Goal: Transaction & Acquisition: Book appointment/travel/reservation

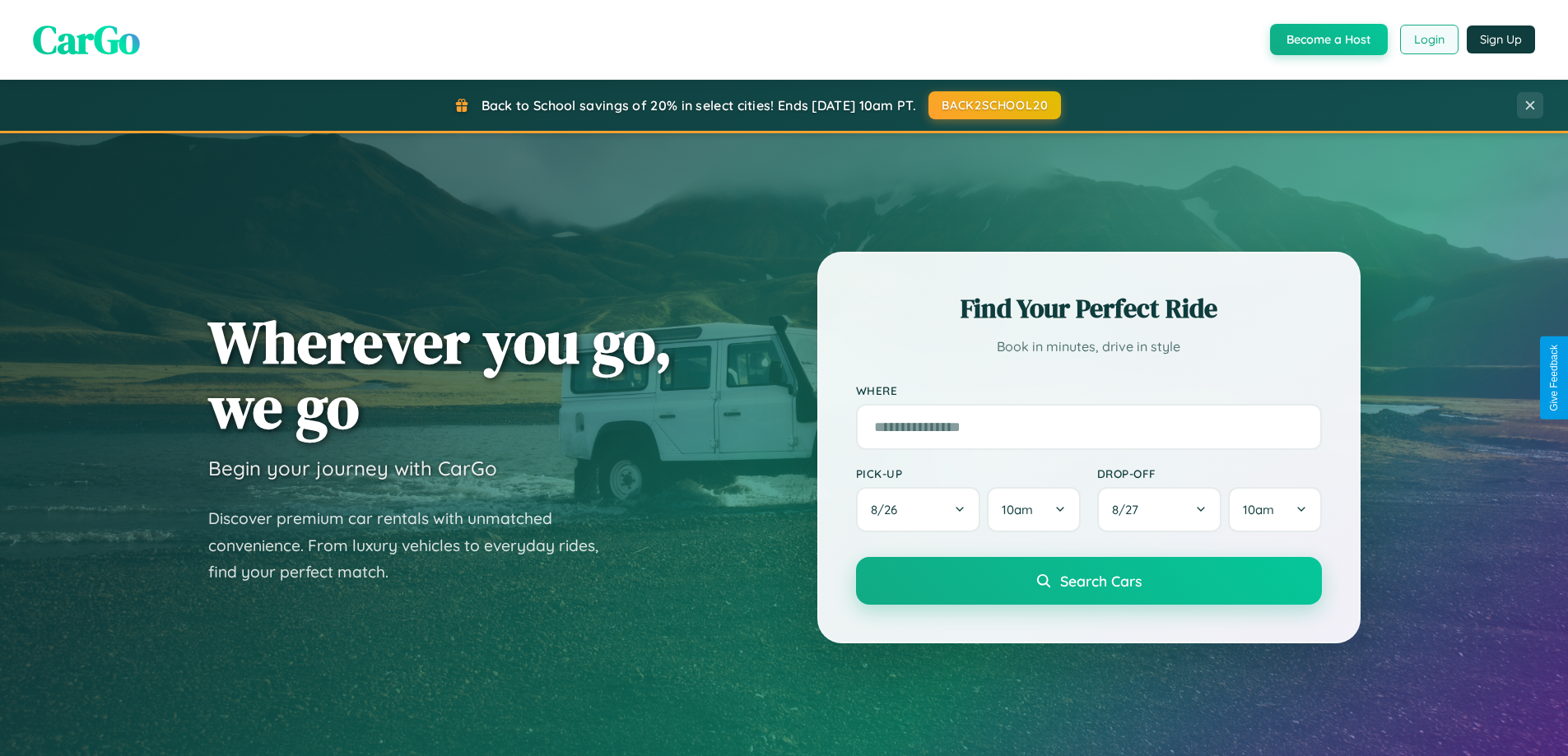
click at [1428, 40] on button "Login" at bounding box center [1430, 39] width 58 height 29
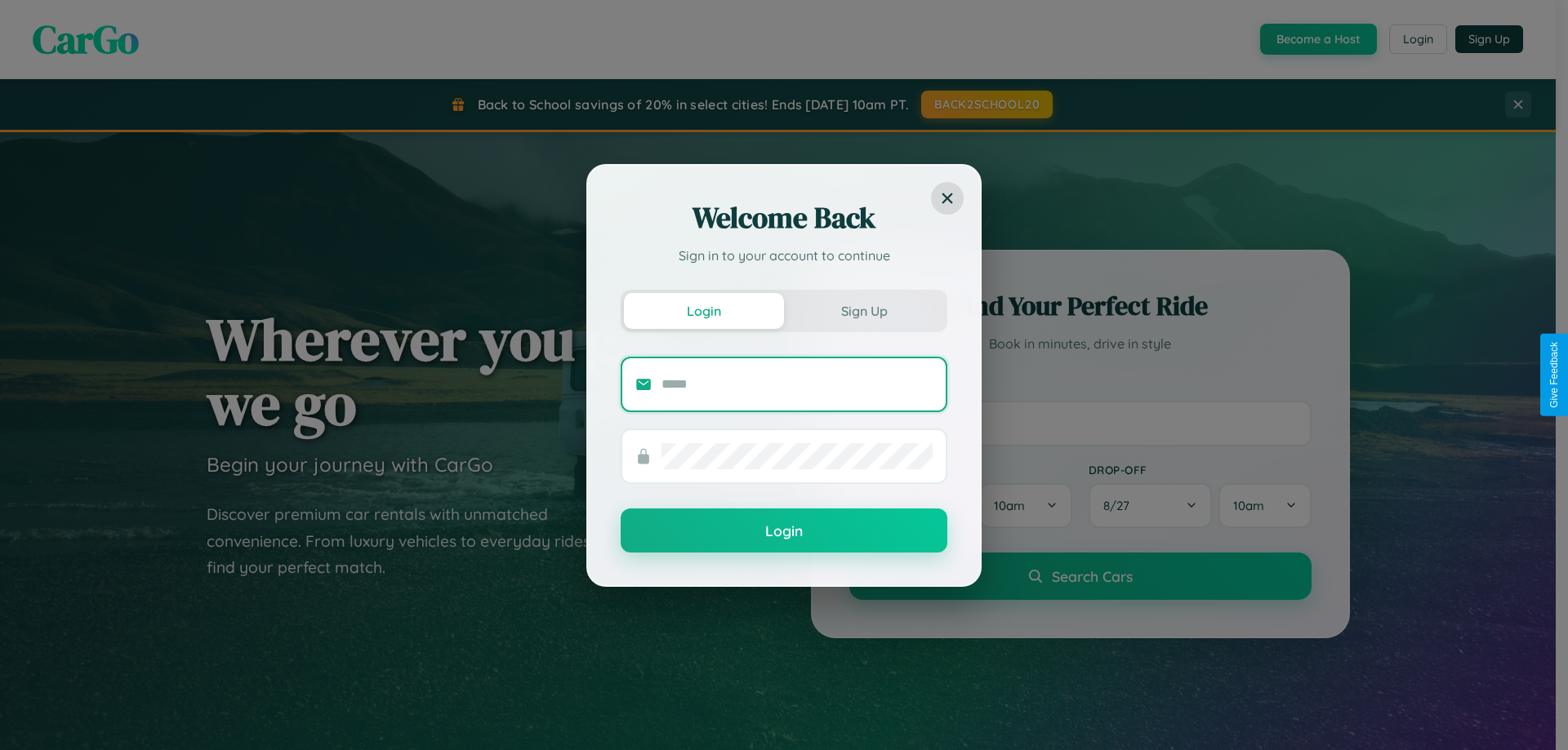
click at [797, 384] on input "text" at bounding box center [797, 385] width 271 height 26
type input "**********"
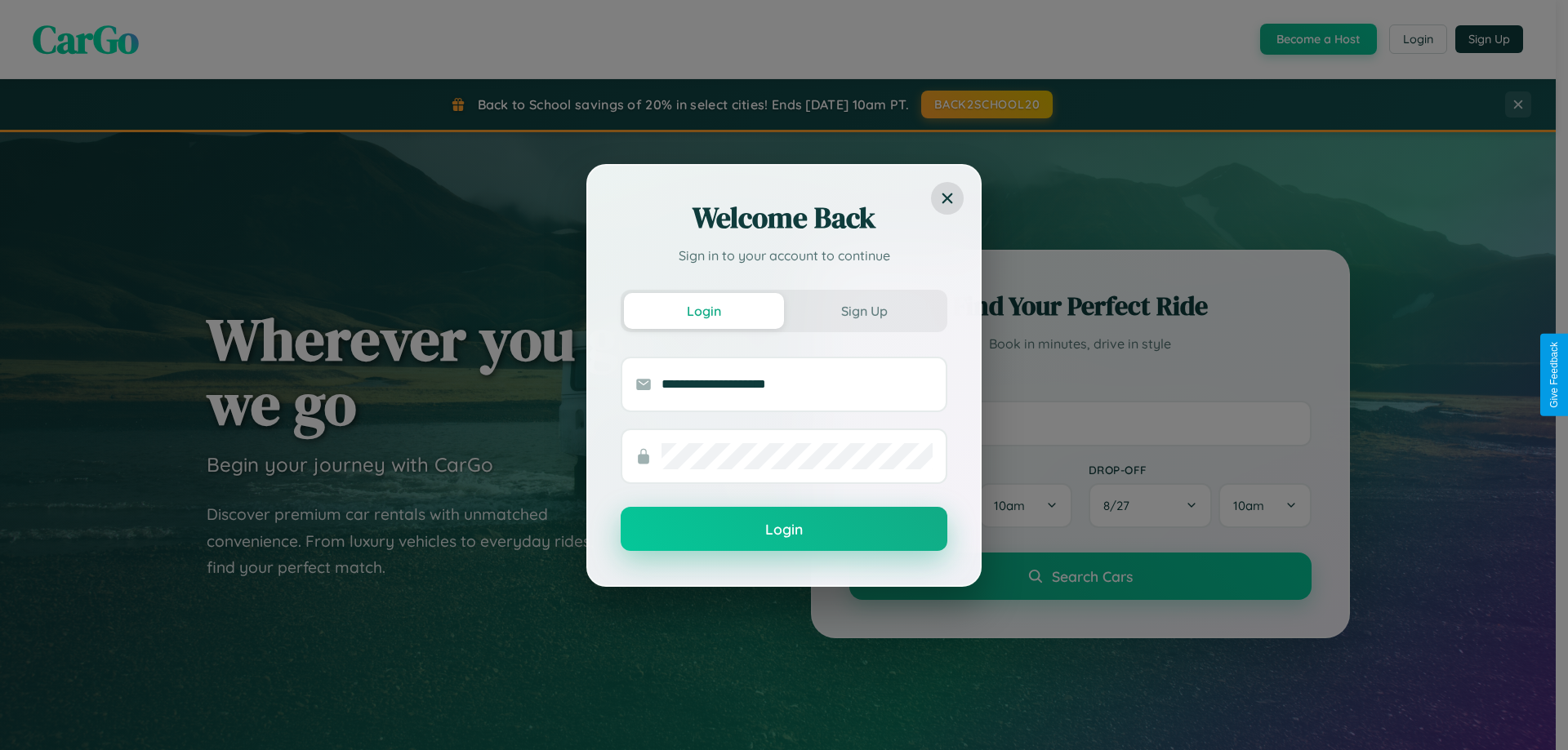
click at [784, 530] on button "Login" at bounding box center [784, 529] width 327 height 44
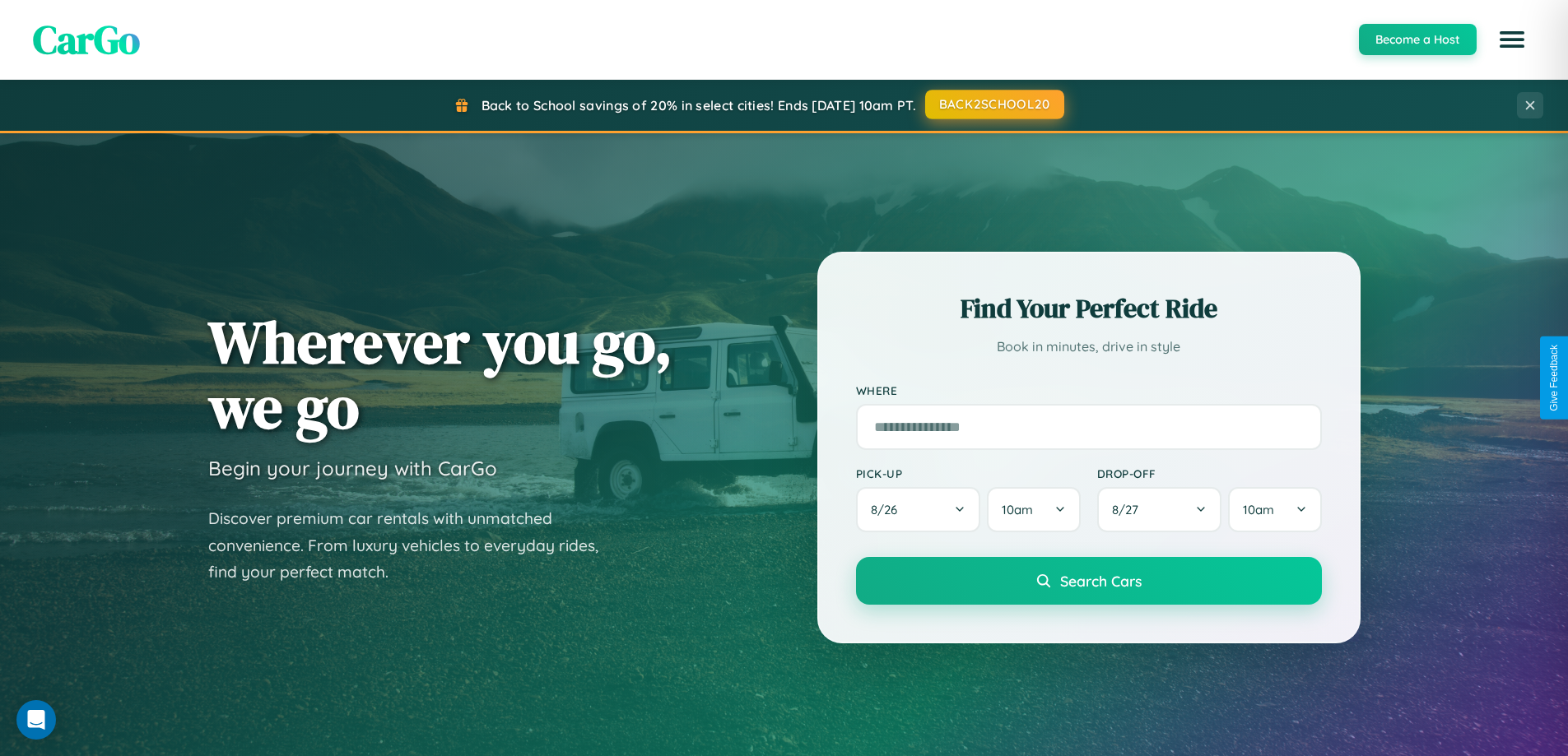
click at [994, 105] on button "BACK2SCHOOL20" at bounding box center [994, 104] width 139 height 29
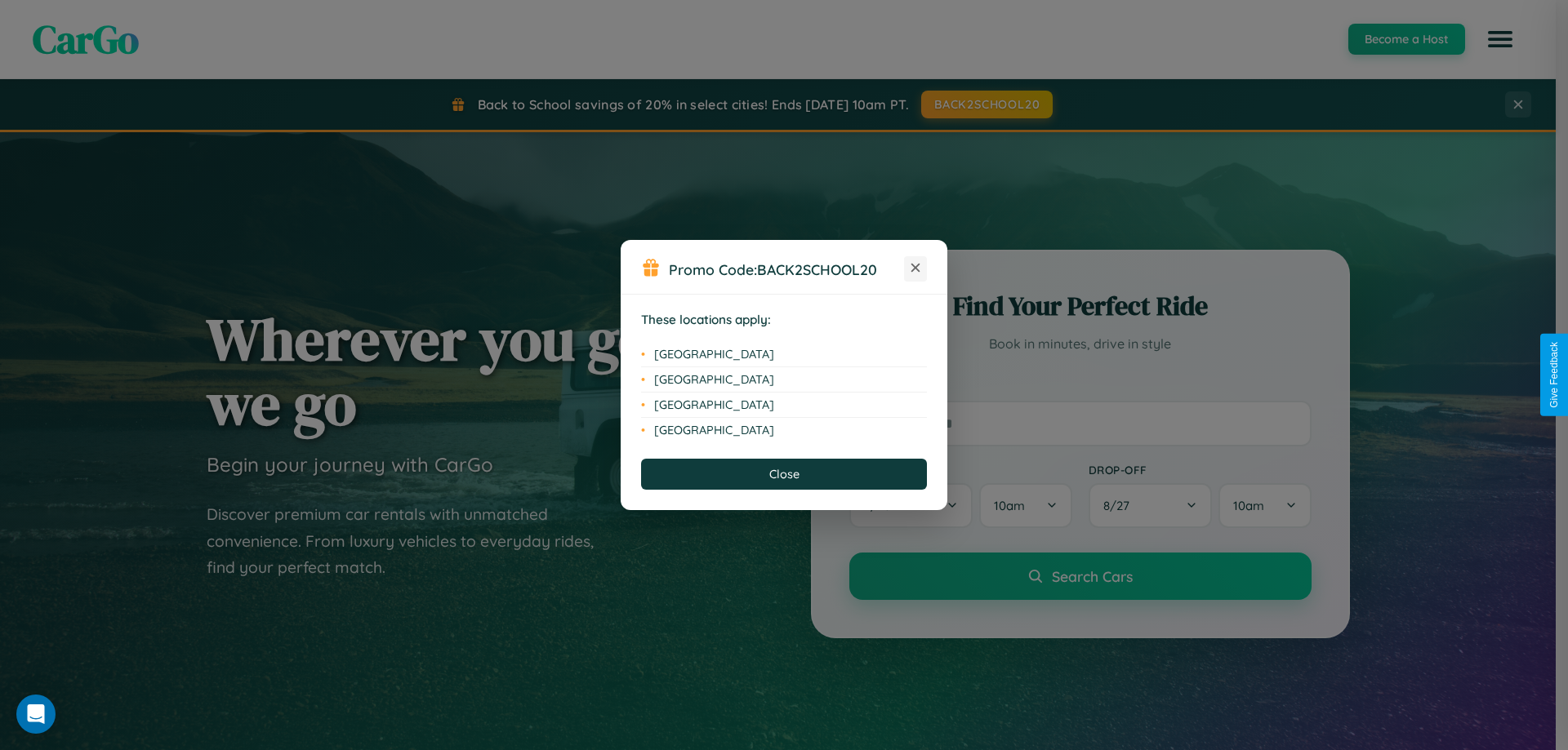
click at [916, 269] on icon at bounding box center [916, 268] width 9 height 9
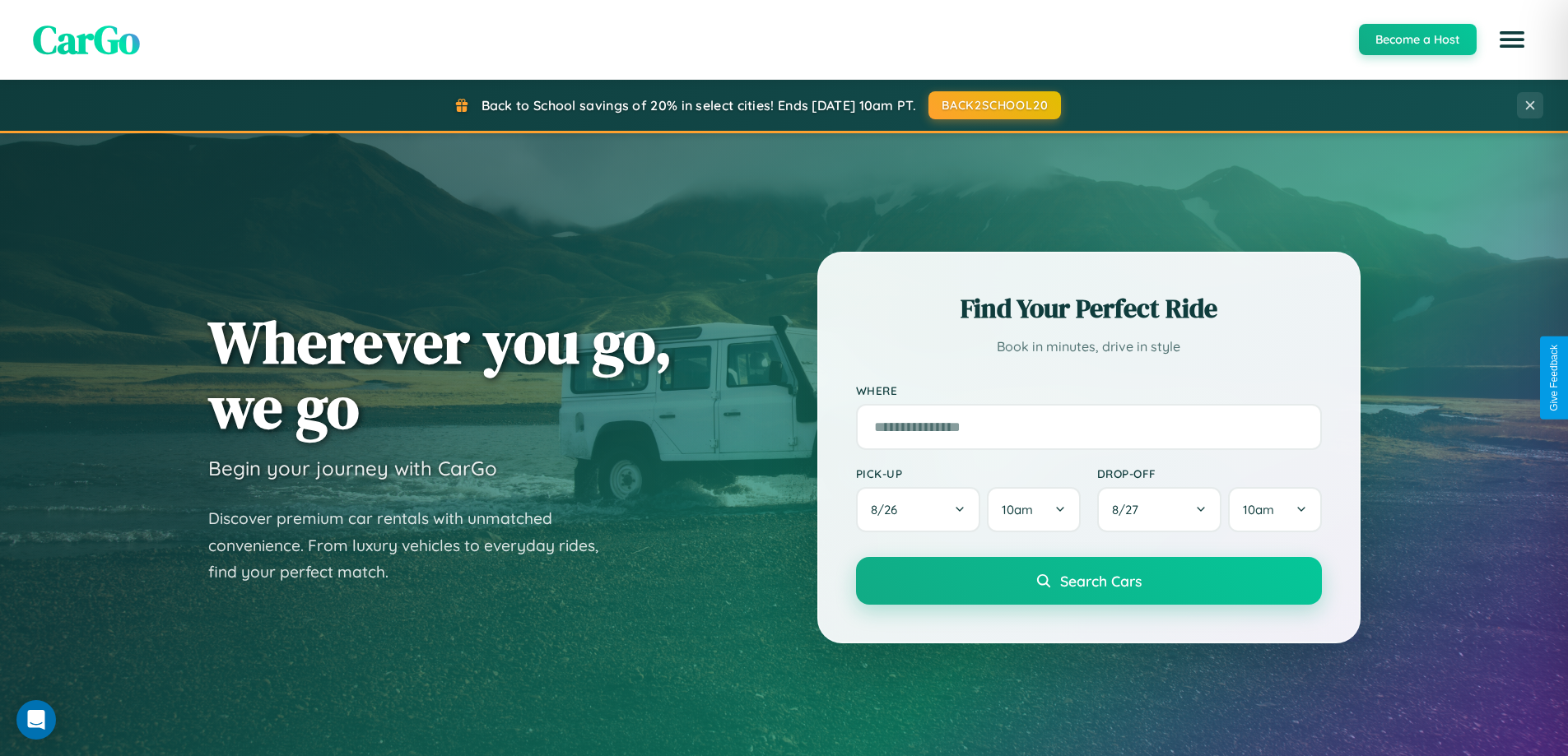
scroll to position [709, 0]
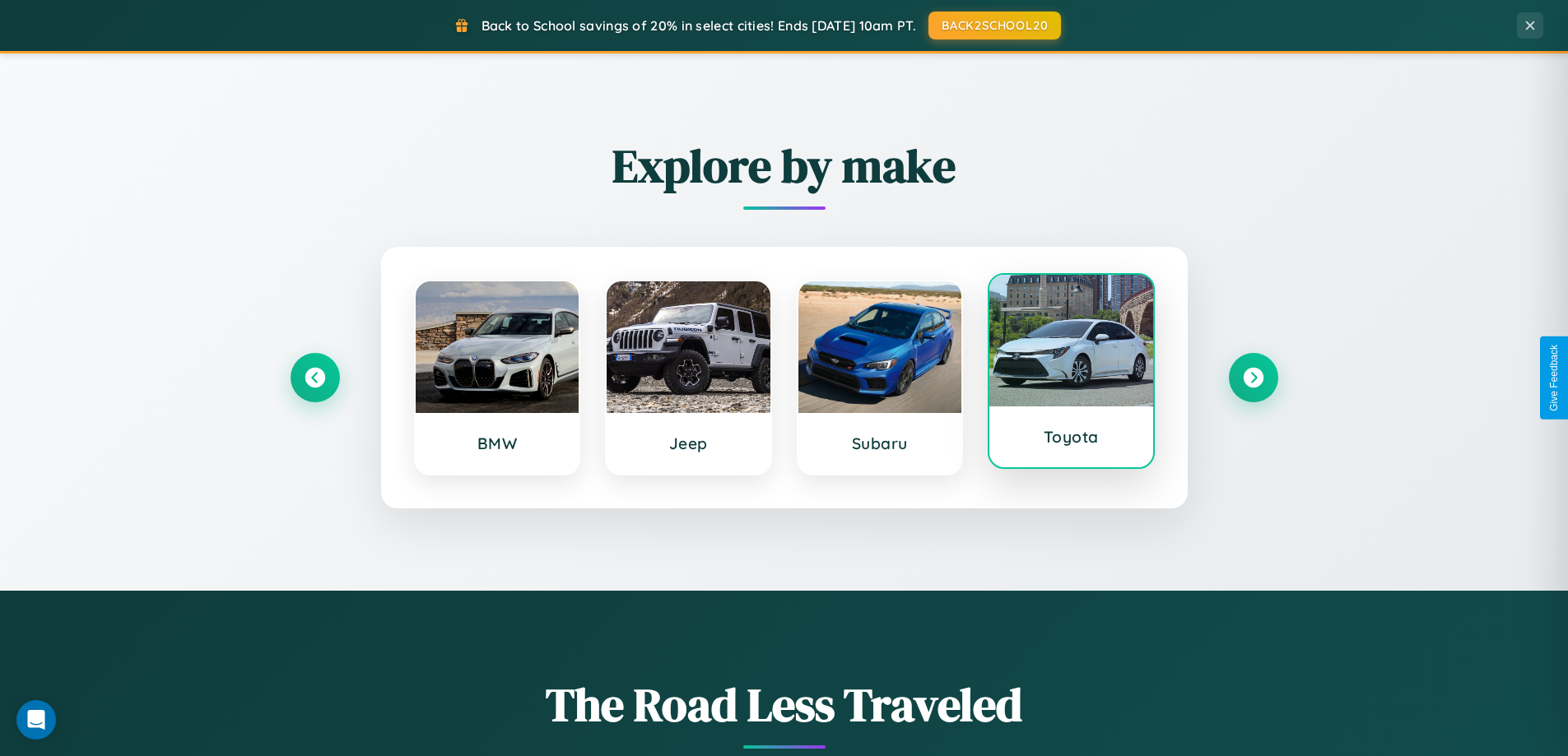
click at [1071, 376] on div at bounding box center [1071, 341] width 164 height 132
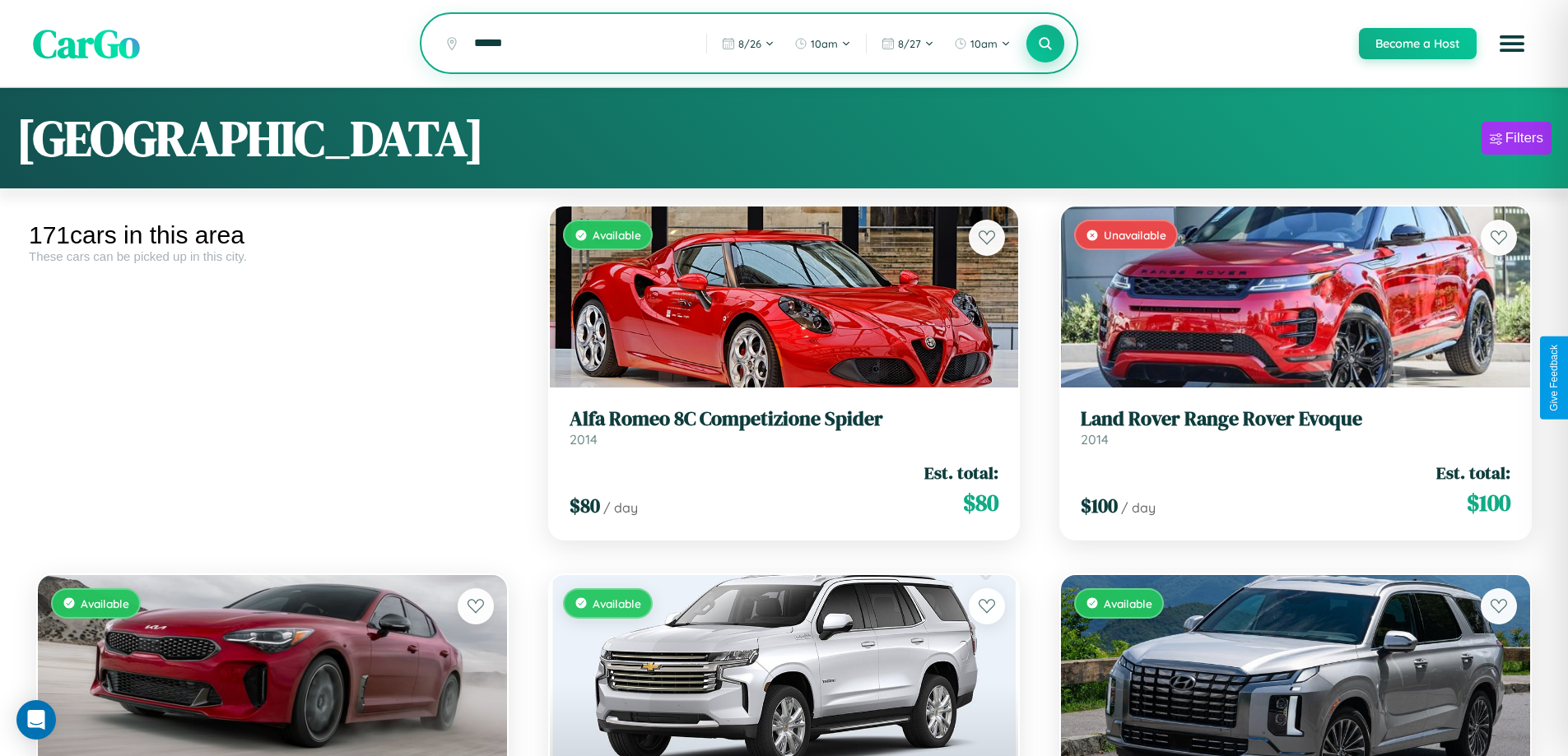
click at [1044, 43] on icon at bounding box center [1045, 43] width 16 height 16
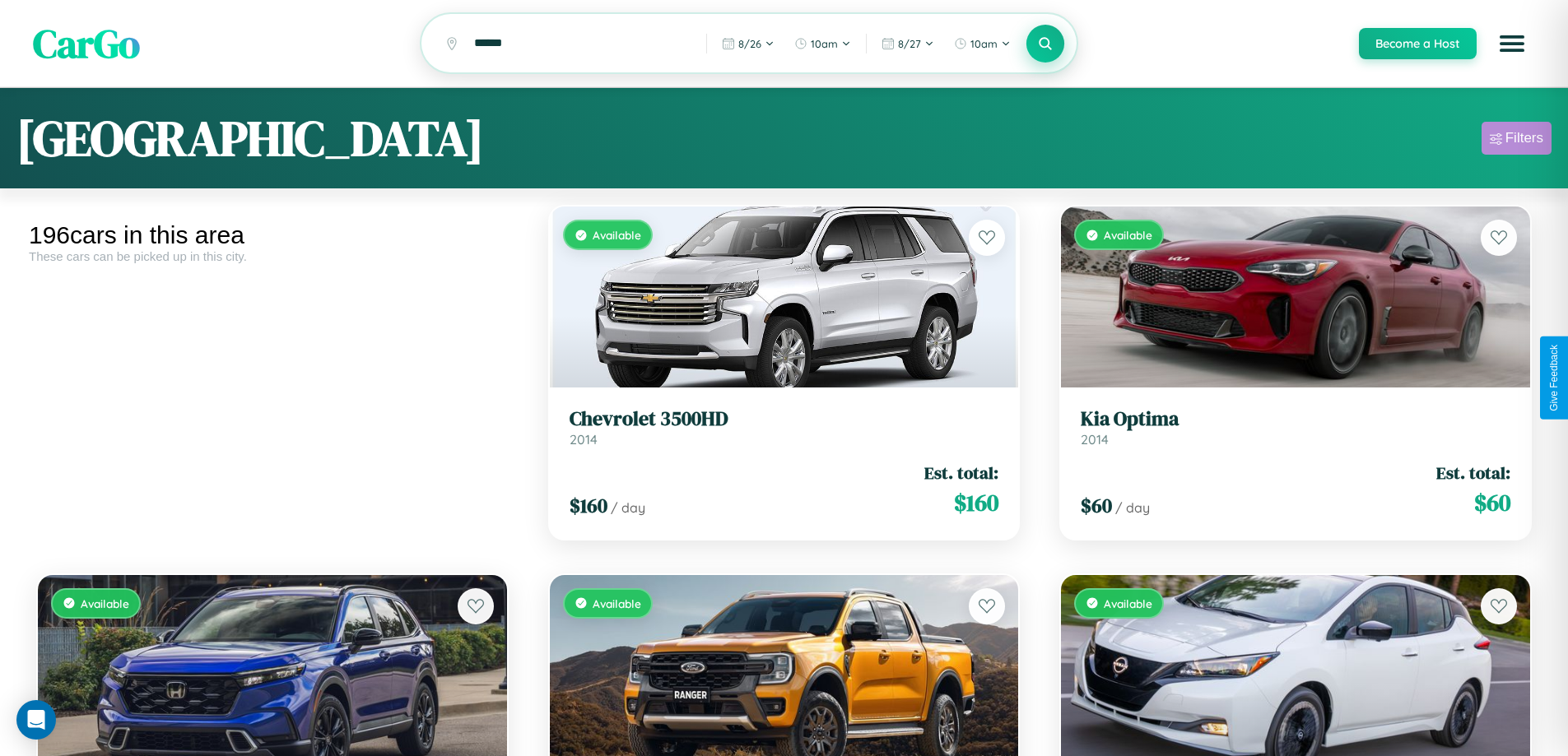
click at [1516, 140] on div "Filters" at bounding box center [1524, 137] width 38 height 16
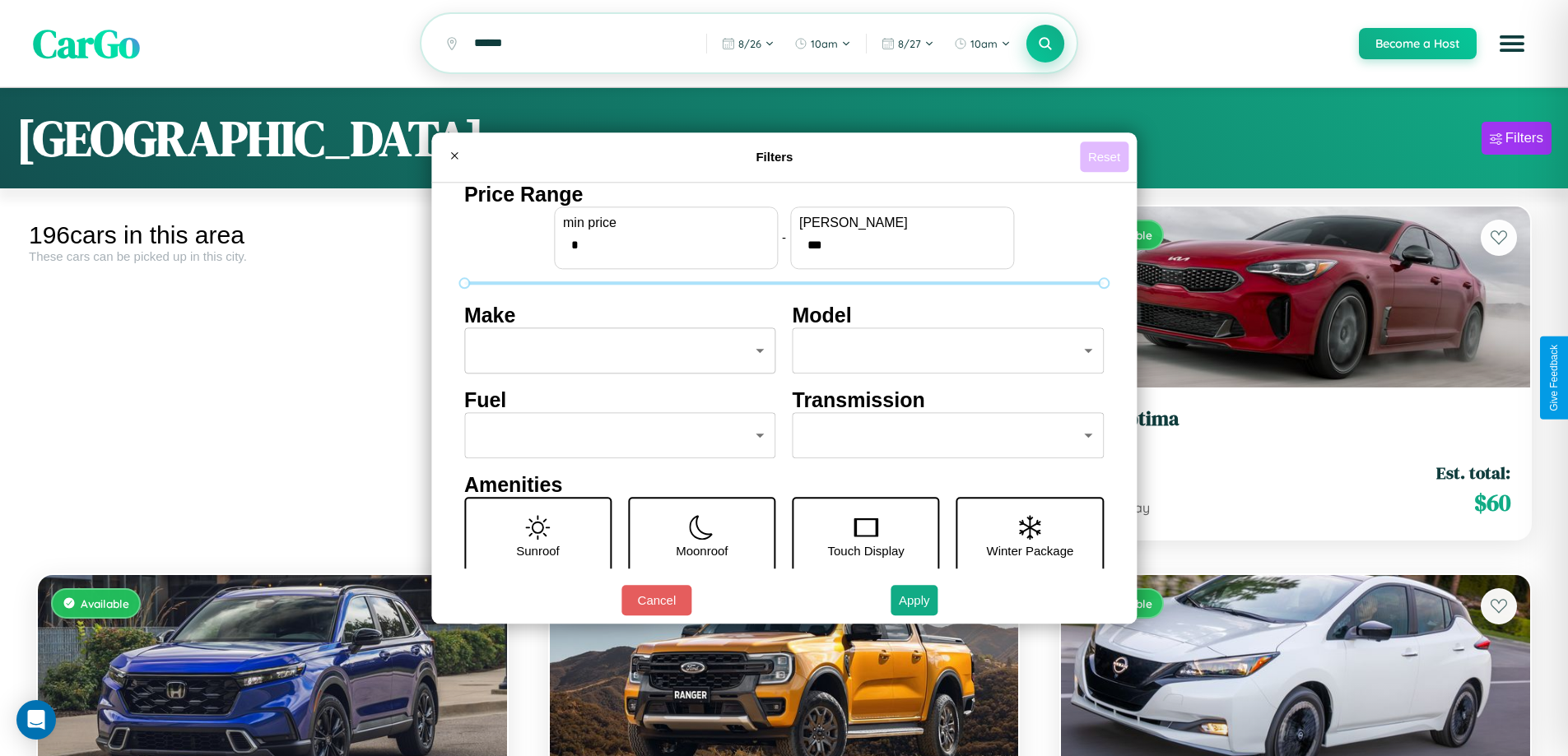
click at [1107, 156] on button "Reset" at bounding box center [1105, 156] width 49 height 30
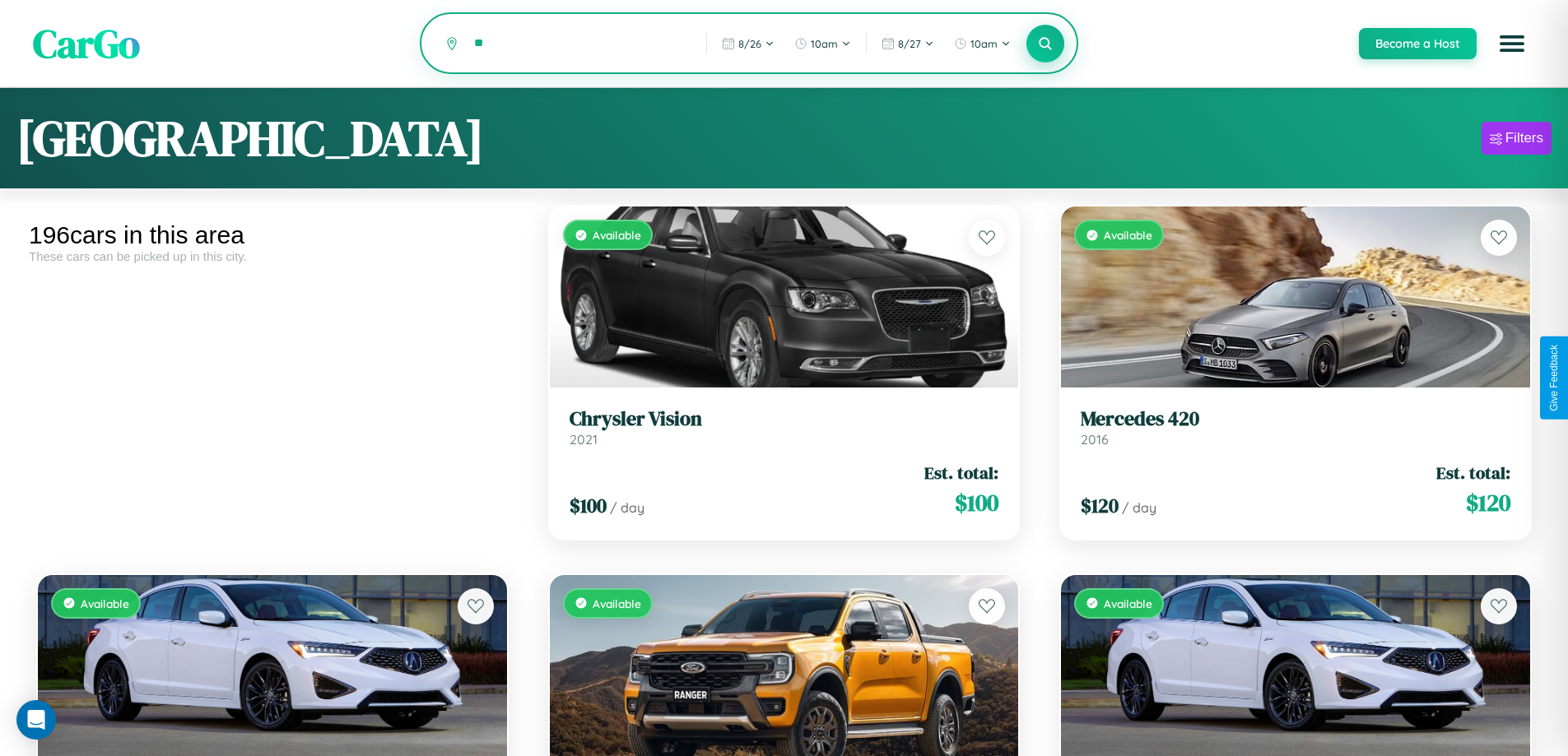
type input "*"
type input "*******"
click at [1044, 44] on icon at bounding box center [1045, 43] width 16 height 16
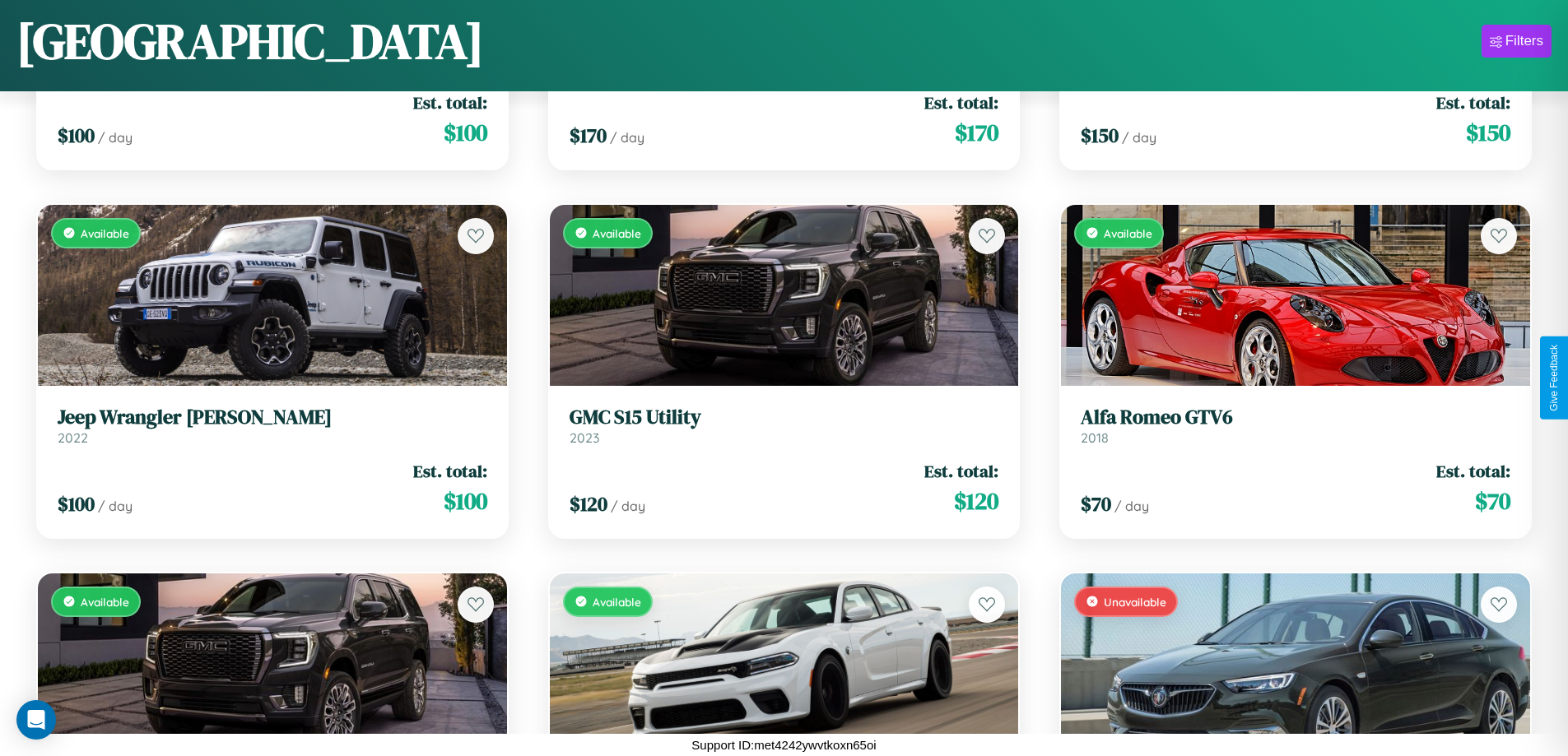
scroll to position [13495, 0]
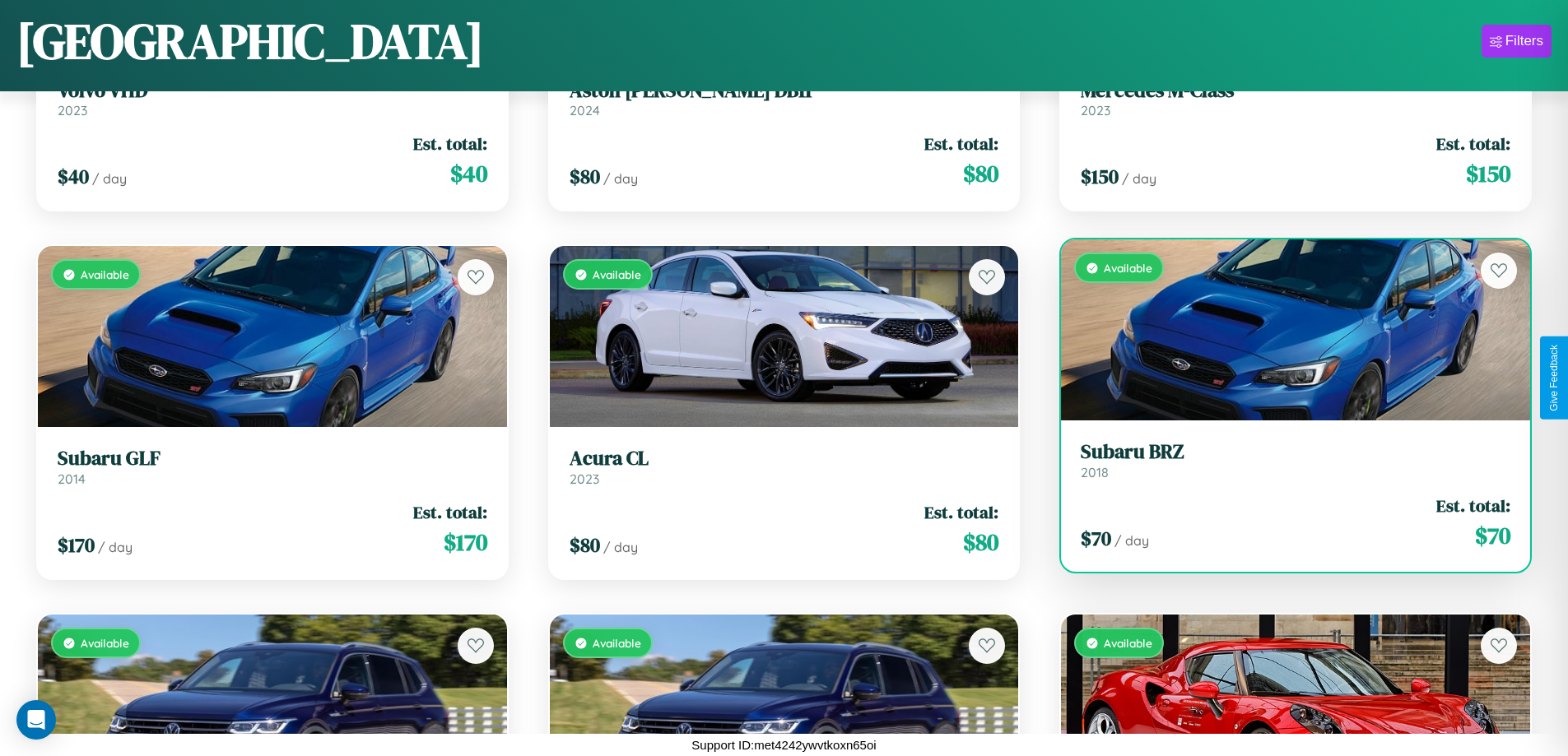
click at [1285, 330] on div "Available" at bounding box center [1296, 330] width 469 height 181
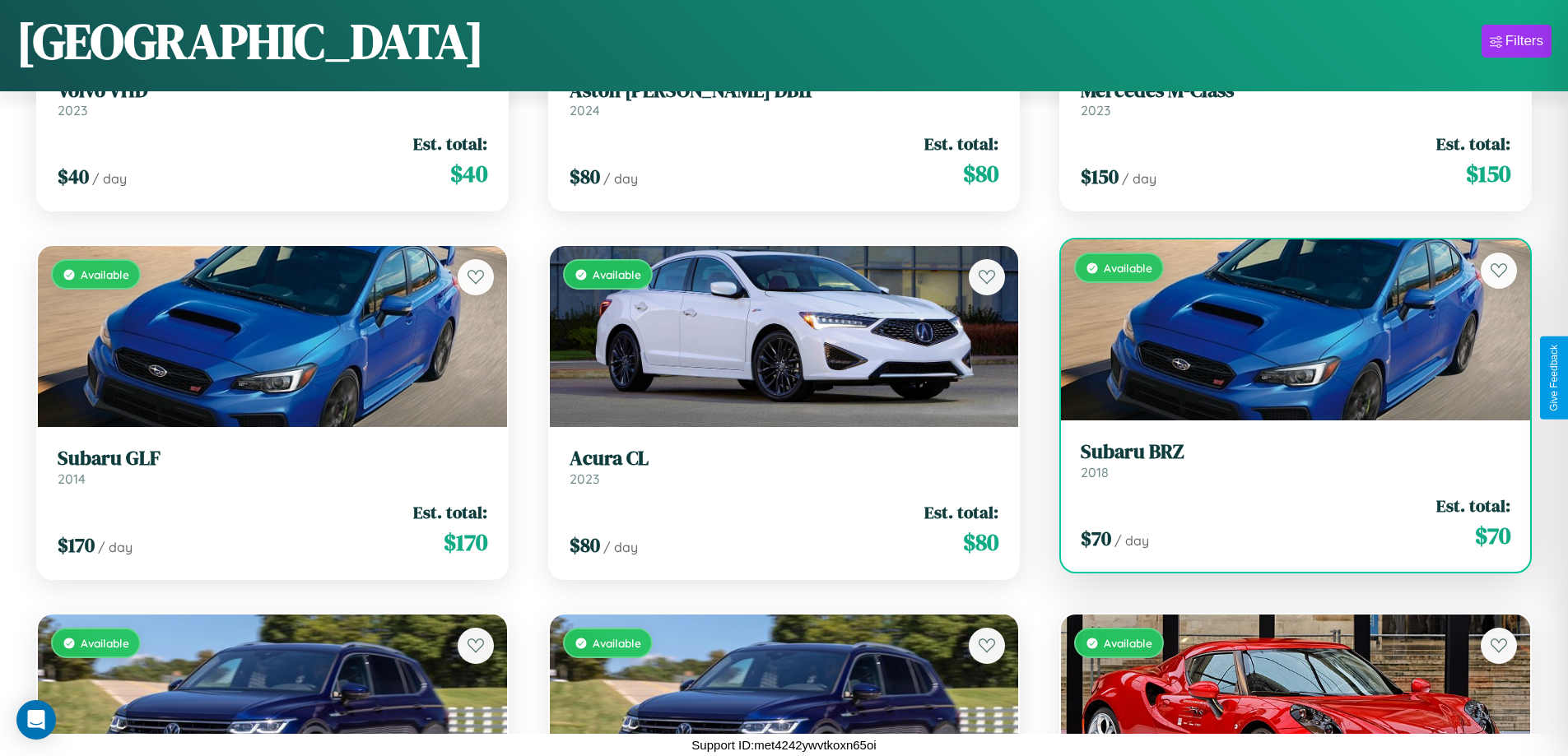
click at [1285, 330] on div "Available" at bounding box center [1296, 330] width 469 height 181
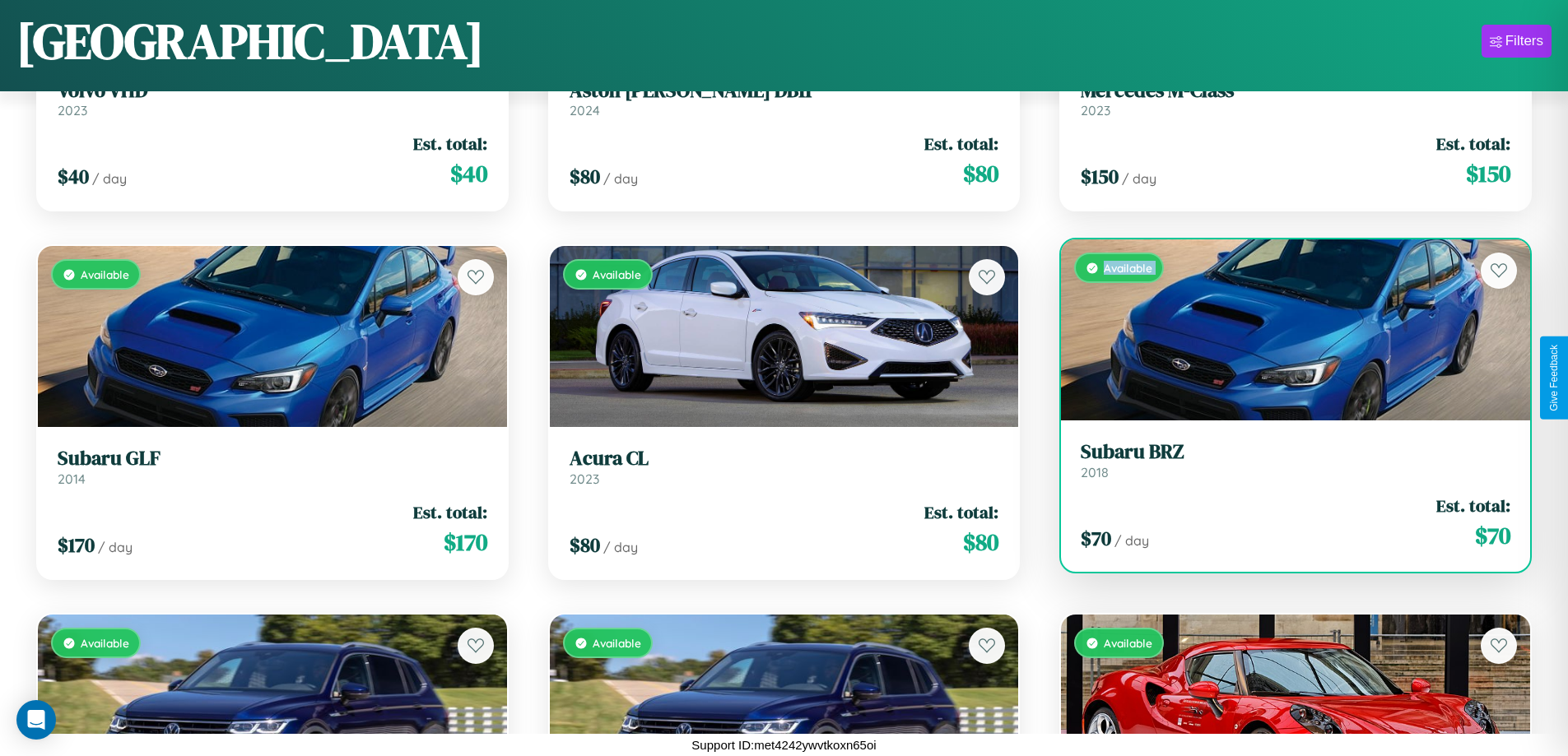
click at [1285, 330] on div "Available" at bounding box center [1296, 330] width 469 height 181
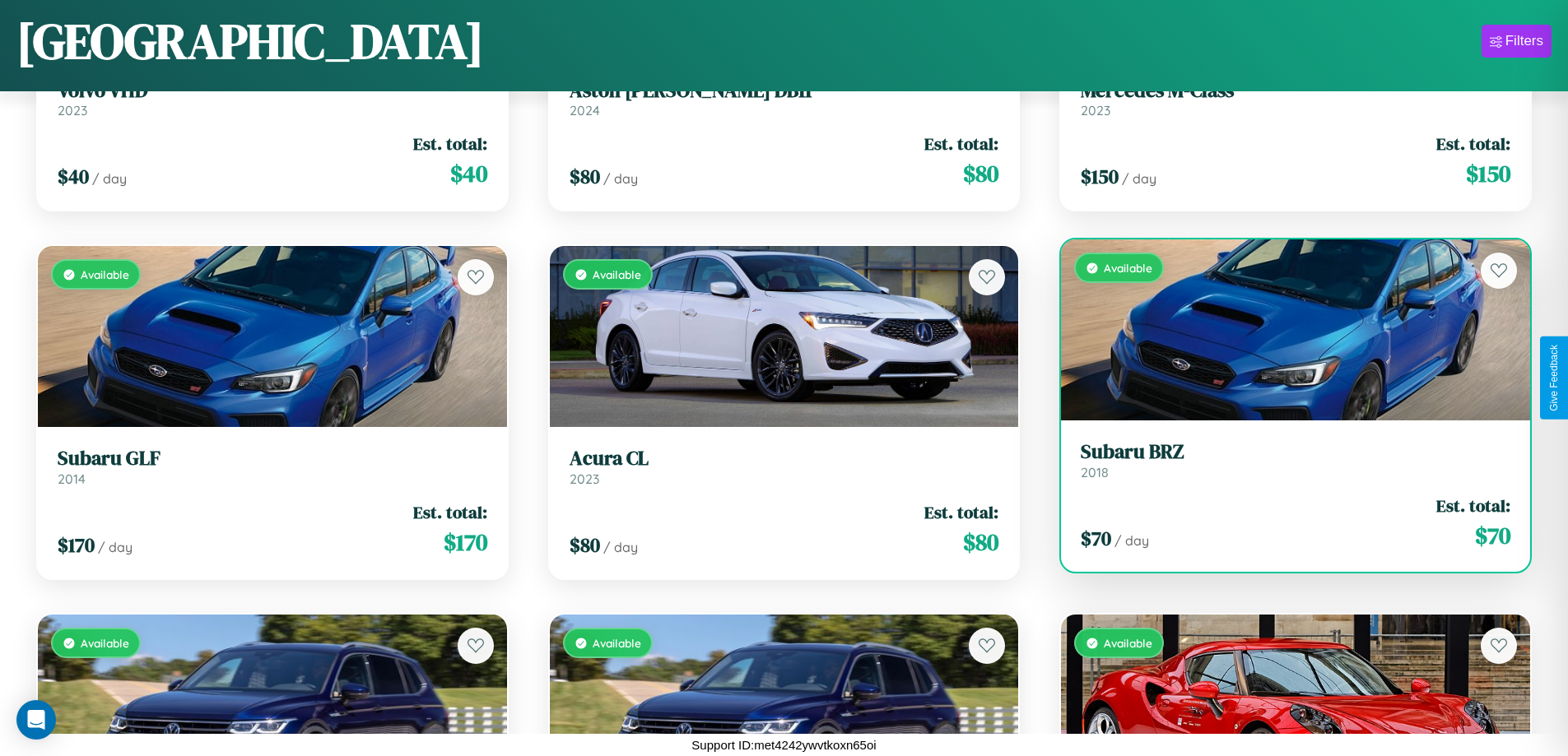
click at [1285, 330] on div "Available" at bounding box center [1296, 330] width 469 height 181
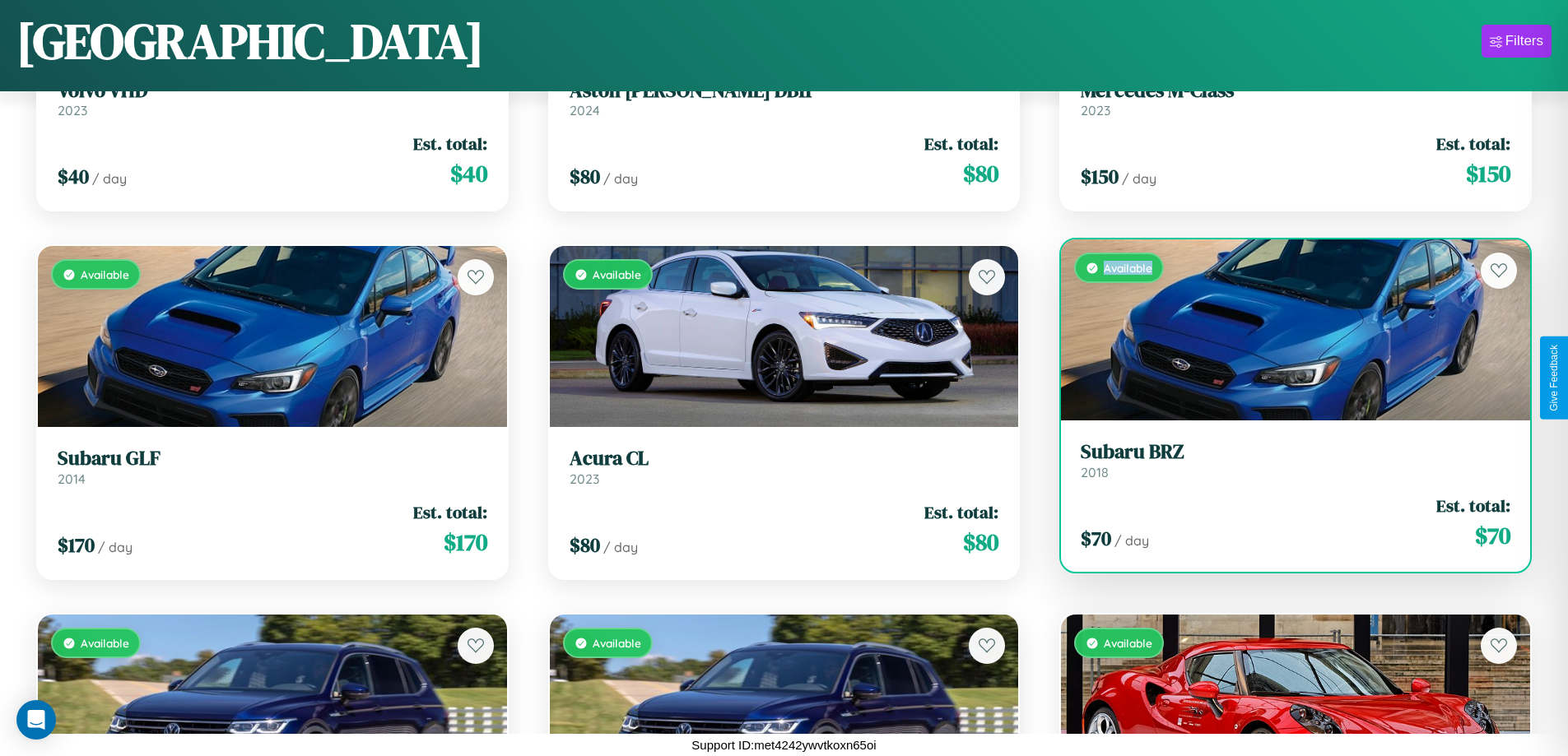
click at [1285, 330] on div "Available" at bounding box center [1296, 330] width 469 height 181
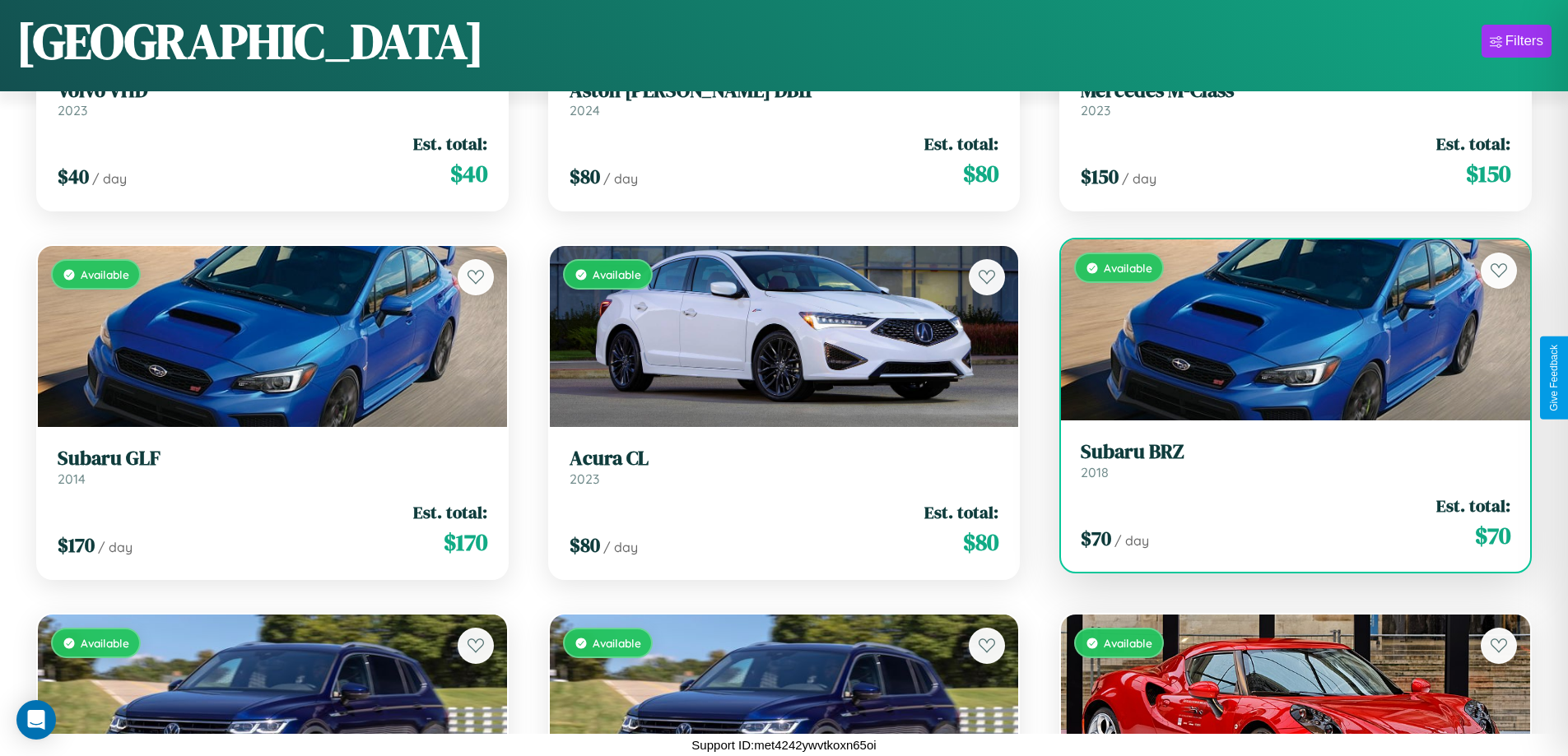
click at [1285, 460] on h3 "Subaru BRZ" at bounding box center [1295, 452] width 429 height 24
